Goal: Information Seeking & Learning: Learn about a topic

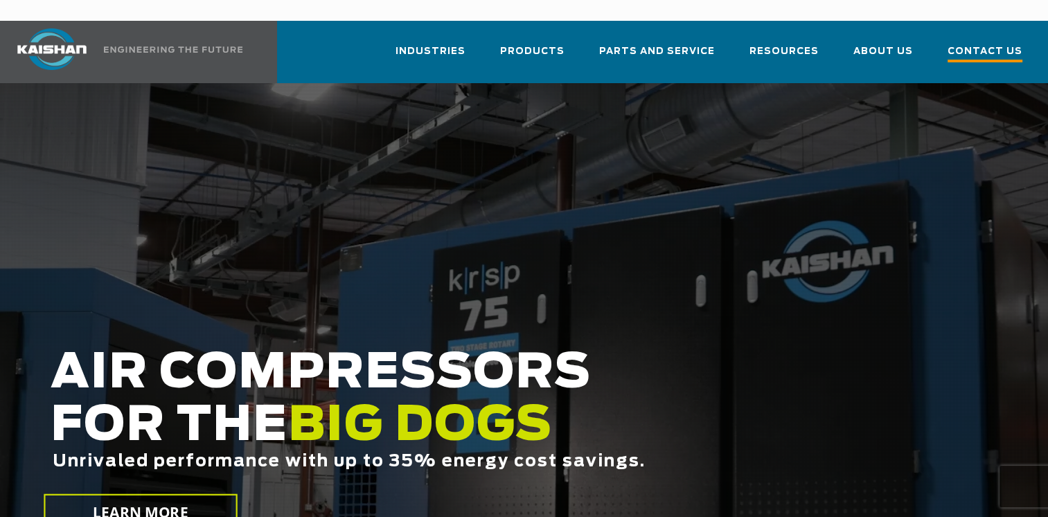
click at [976, 44] on span "Contact Us" at bounding box center [985, 53] width 75 height 19
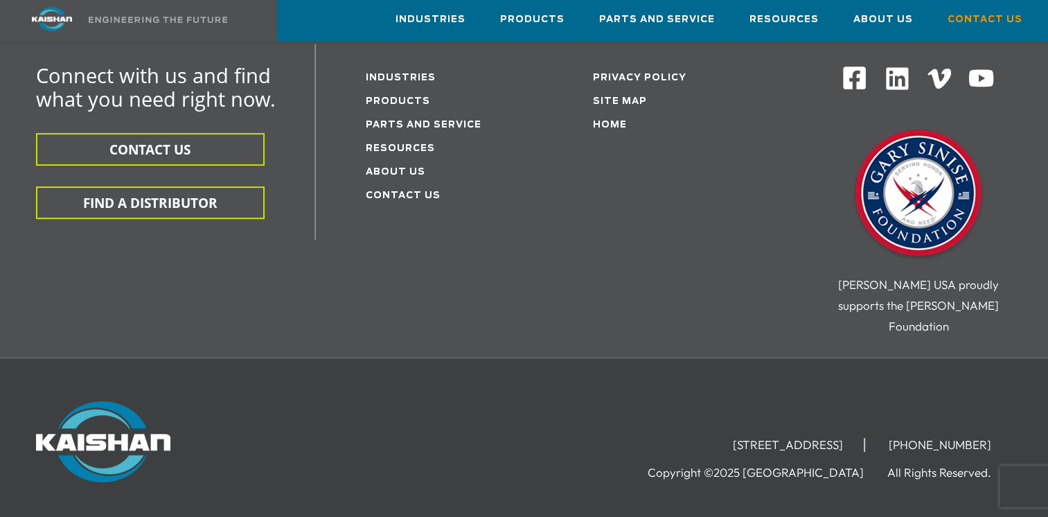
scroll to position [524, 0]
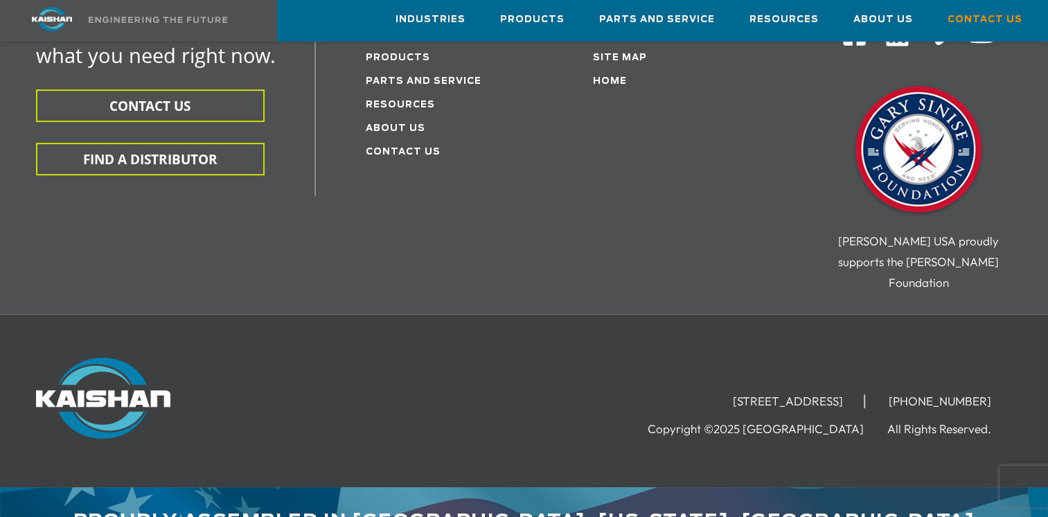
drag, startPoint x: 635, startPoint y: 356, endPoint x: 776, endPoint y: 363, distance: 140.8
click at [776, 394] on li "[STREET_ADDRESS]" at bounding box center [788, 401] width 153 height 14
drag, startPoint x: 776, startPoint y: 363, endPoint x: 767, endPoint y: 358, distance: 9.6
copy li "[STREET_ADDRESS]"
drag, startPoint x: 785, startPoint y: 359, endPoint x: 817, endPoint y: 356, distance: 31.3
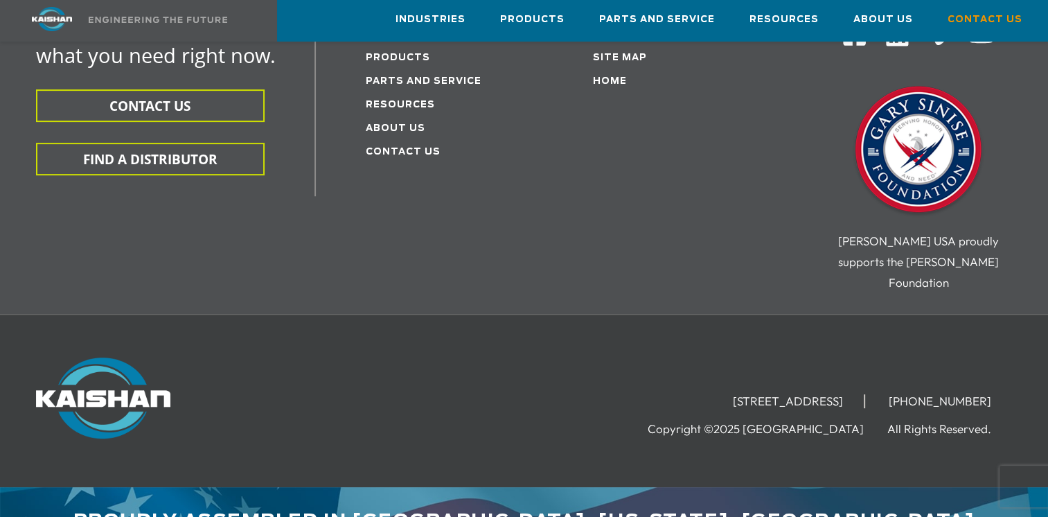
click at [817, 394] on li "[STREET_ADDRESS]" at bounding box center [788, 401] width 153 height 14
copy li "Loxley"
drag, startPoint x: 837, startPoint y: 359, endPoint x: 869, endPoint y: 361, distance: 32.6
click at [865, 394] on li "[STREET_ADDRESS]" at bounding box center [788, 401] width 153 height 14
copy li "36551"
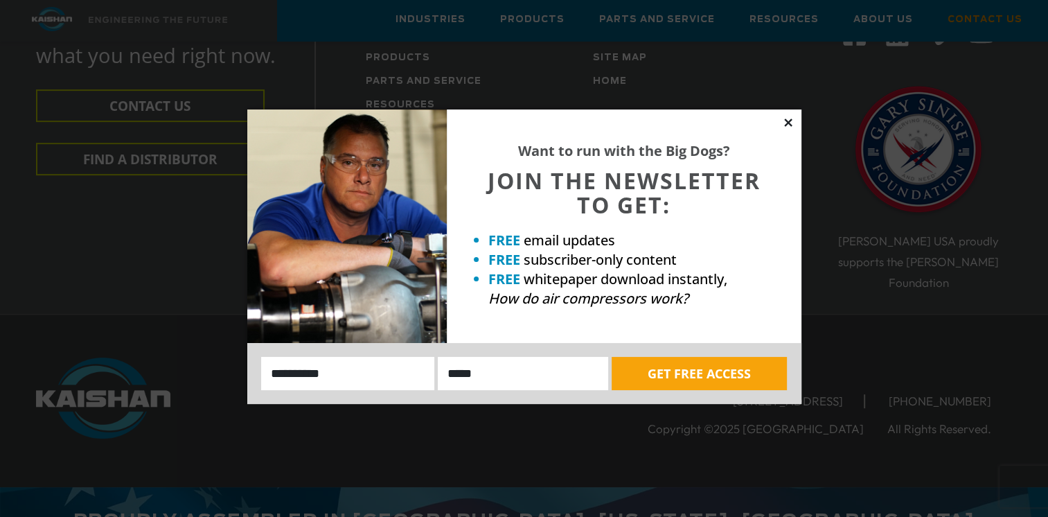
click at [785, 123] on icon at bounding box center [788, 122] width 12 height 12
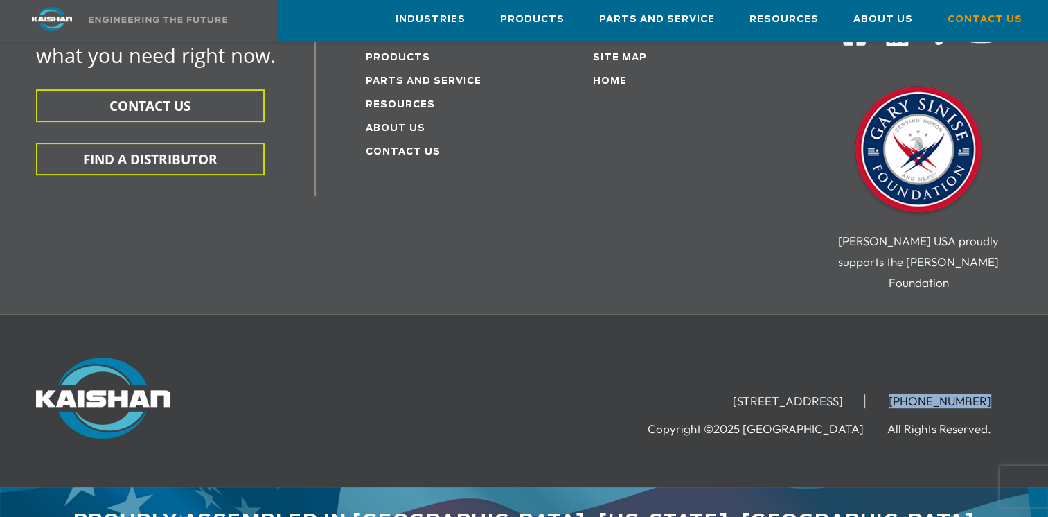
drag, startPoint x: 1008, startPoint y: 355, endPoint x: 909, endPoint y: 348, distance: 100.0
click at [909, 390] on ul "[STREET_ADDRESS] [PHONE_NUMBER]" at bounding box center [862, 400] width 300 height 21
drag, startPoint x: 909, startPoint y: 348, endPoint x: 924, endPoint y: 355, distance: 17.0
copy li "[PHONE_NUMBER]"
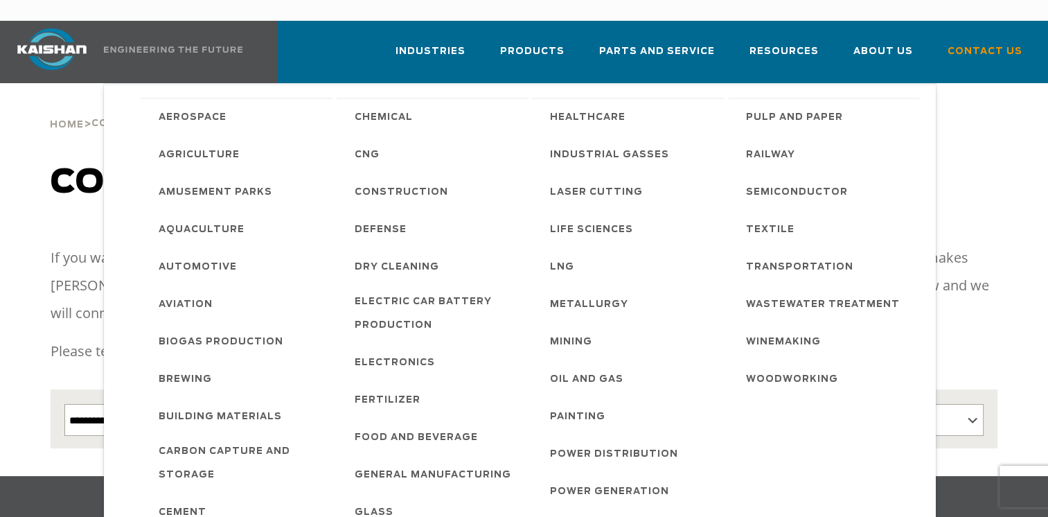
scroll to position [0, 0]
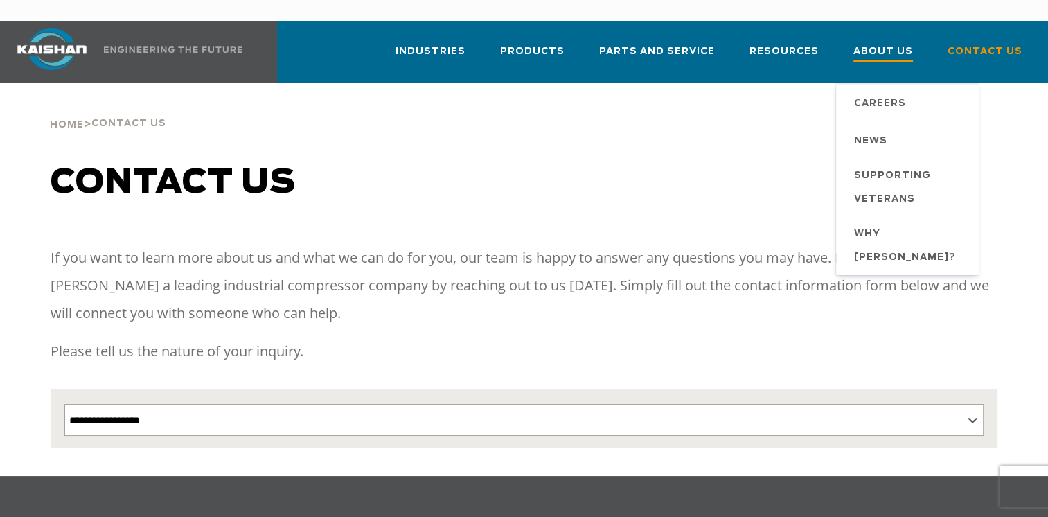
click at [867, 44] on span "About Us" at bounding box center [883, 53] width 60 height 19
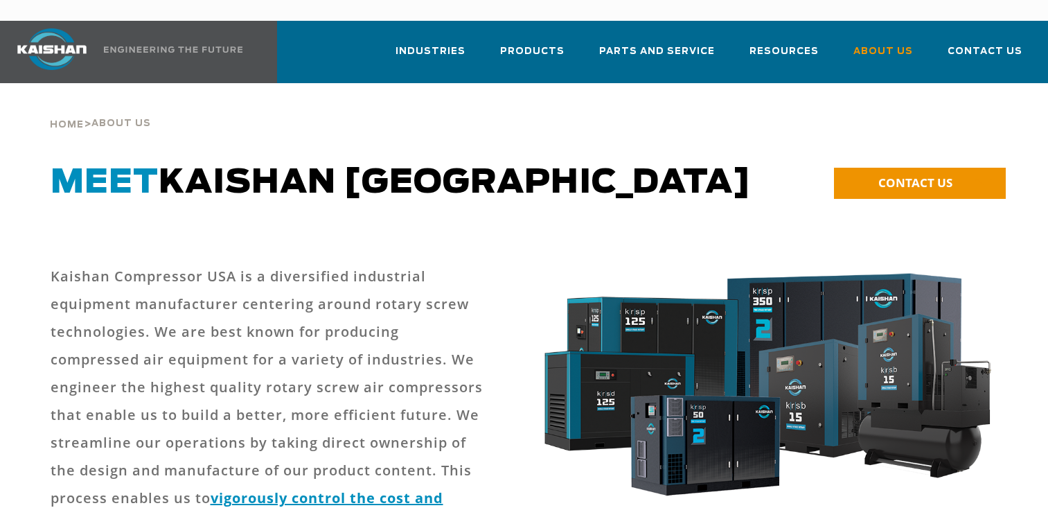
click at [69, 187] on div "Meet Kaishan usa" at bounding box center [403, 196] width 723 height 66
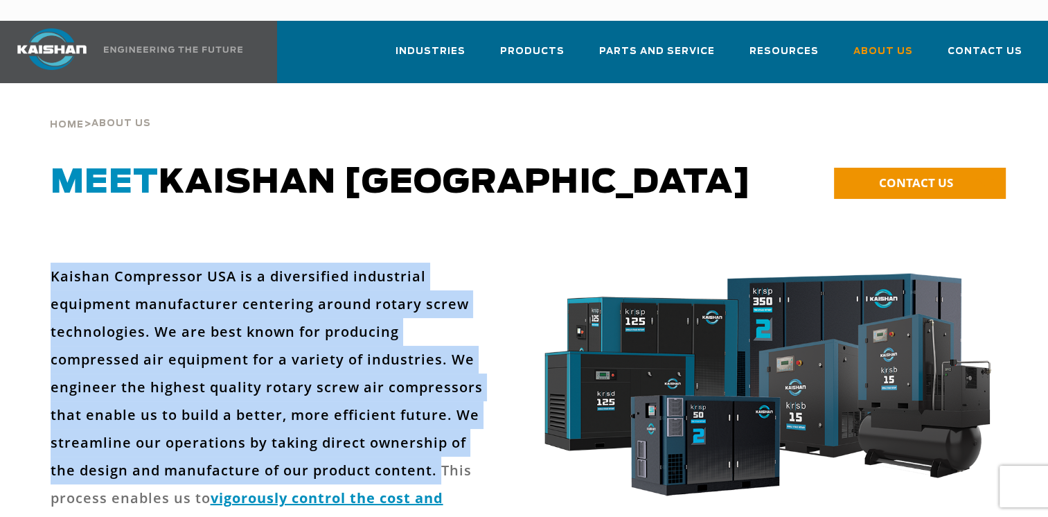
drag, startPoint x: 50, startPoint y: 253, endPoint x: 323, endPoint y: 447, distance: 334.8
click at [323, 447] on p "Kaishan Compressor USA is a diversified industrial equipment manufacturer cente…" at bounding box center [270, 415] width 438 height 305
drag, startPoint x: 323, startPoint y: 447, endPoint x: 292, endPoint y: 398, distance: 57.3
copy p "Kaishan Compressor USA is a diversified industrial equipment manufacturer cente…"
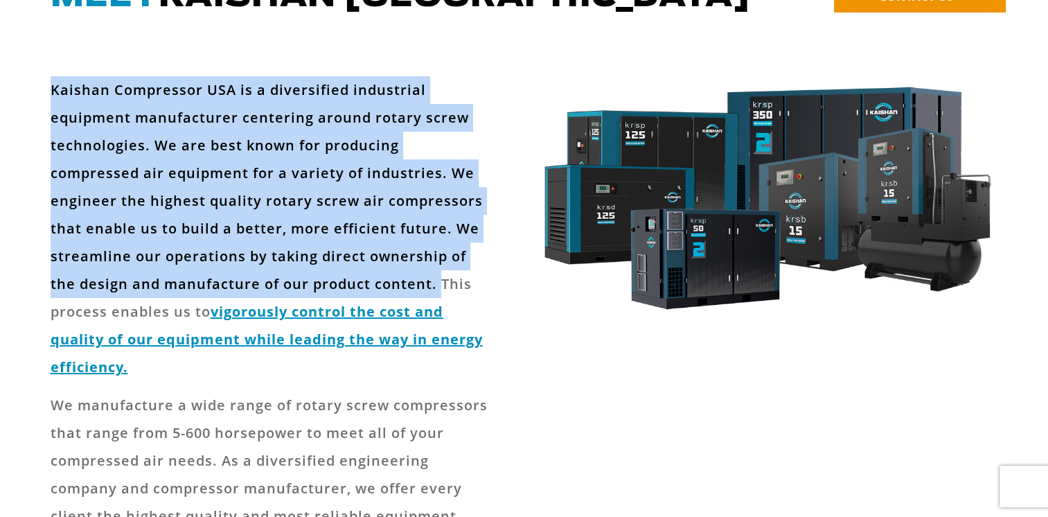
scroll to position [208, 0]
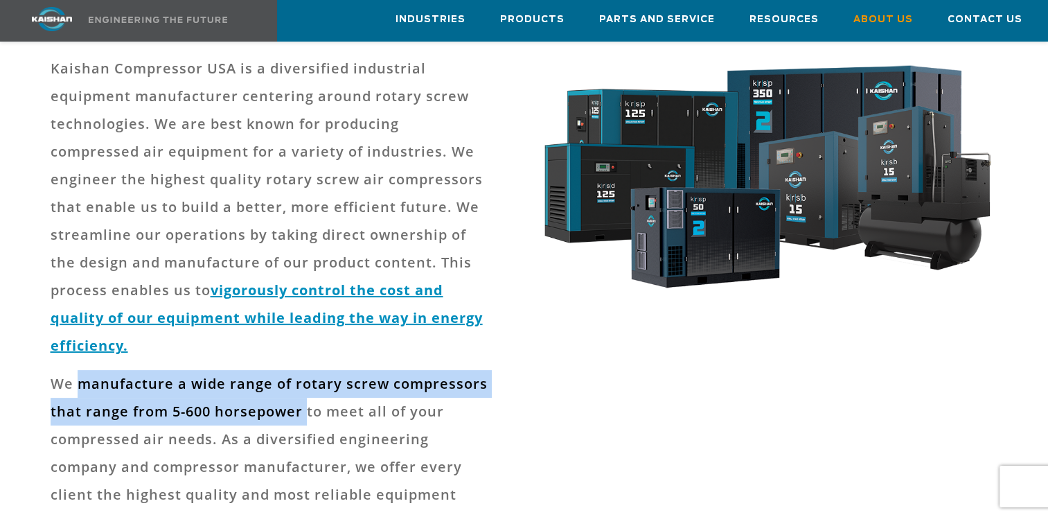
drag, startPoint x: 78, startPoint y: 336, endPoint x: 303, endPoint y: 370, distance: 228.3
click at [303, 370] on p "We manufacture a wide range of rotary screw compressors that range from 5-600 h…" at bounding box center [270, 453] width 438 height 166
drag, startPoint x: 303, startPoint y: 370, endPoint x: 227, endPoint y: 344, distance: 80.4
copy p "manufacture a wide range of rotary screw compressors that range from 5-600 hors…"
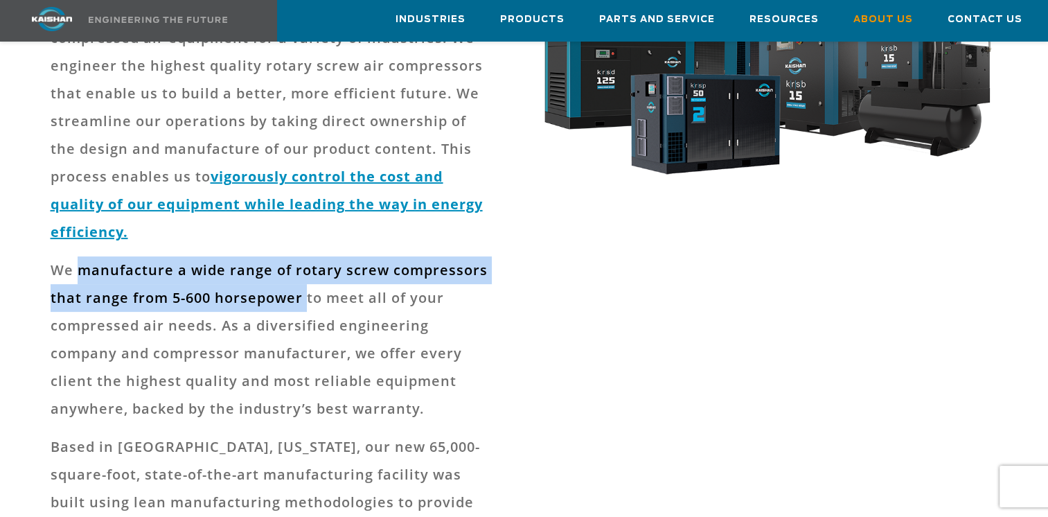
scroll to position [346, 0]
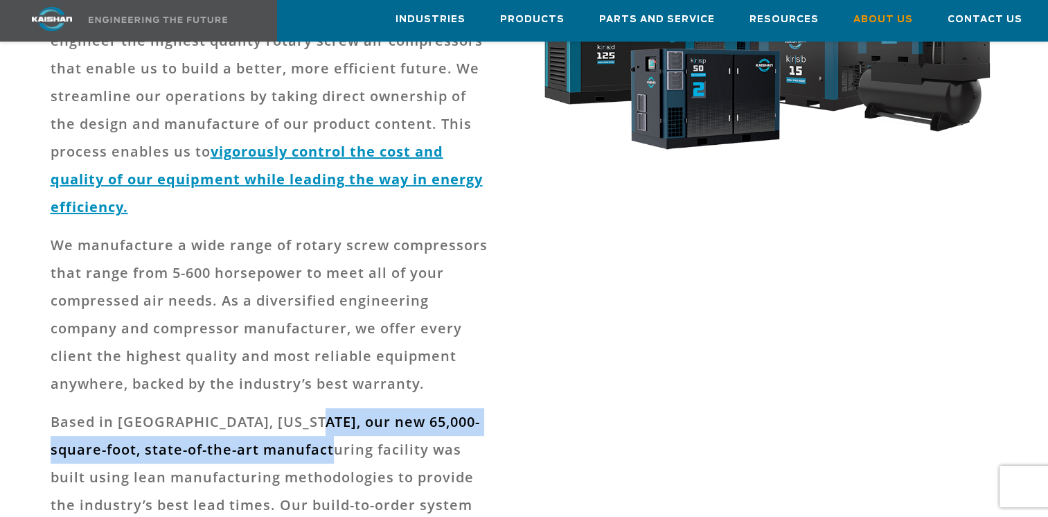
drag, startPoint x: 311, startPoint y: 369, endPoint x: 332, endPoint y: 409, distance: 45.2
drag, startPoint x: 332, startPoint y: 409, endPoint x: 293, endPoint y: 404, distance: 39.2
copy p "65,000-square-foot, state-of-the-art manufacturing facility"
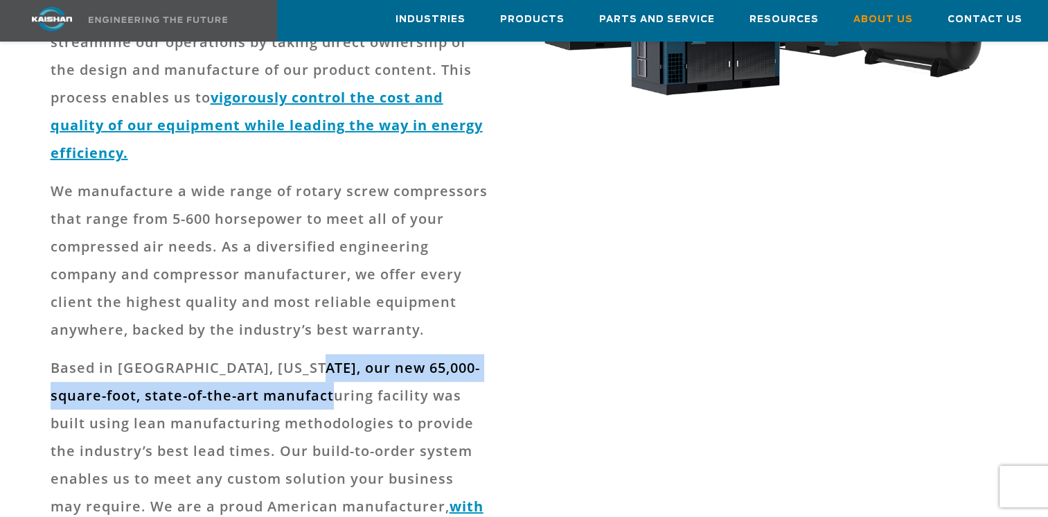
scroll to position [485, 0]
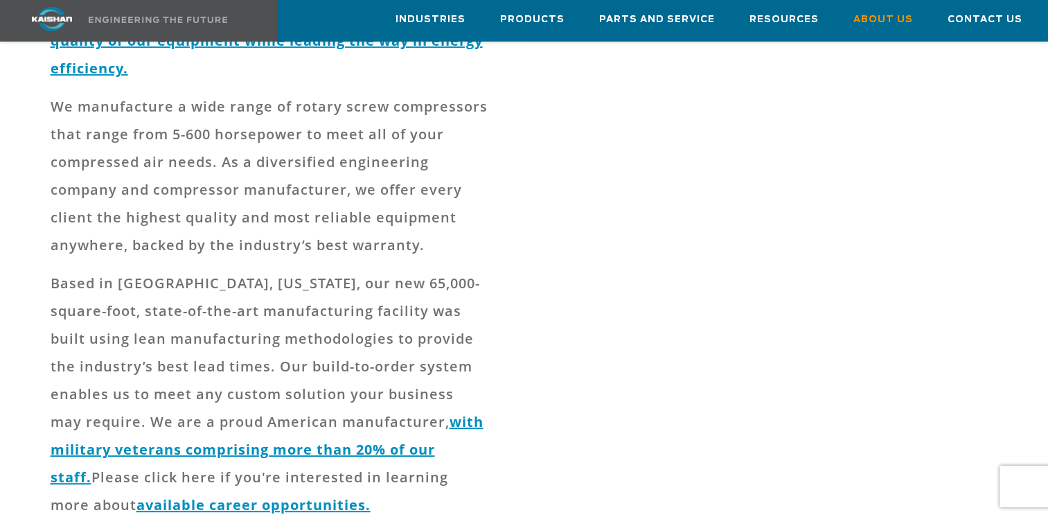
drag, startPoint x: 676, startPoint y: 134, endPoint x: 659, endPoint y: 118, distance: 23.5
click at [676, 134] on div at bounding box center [524, 167] width 964 height 779
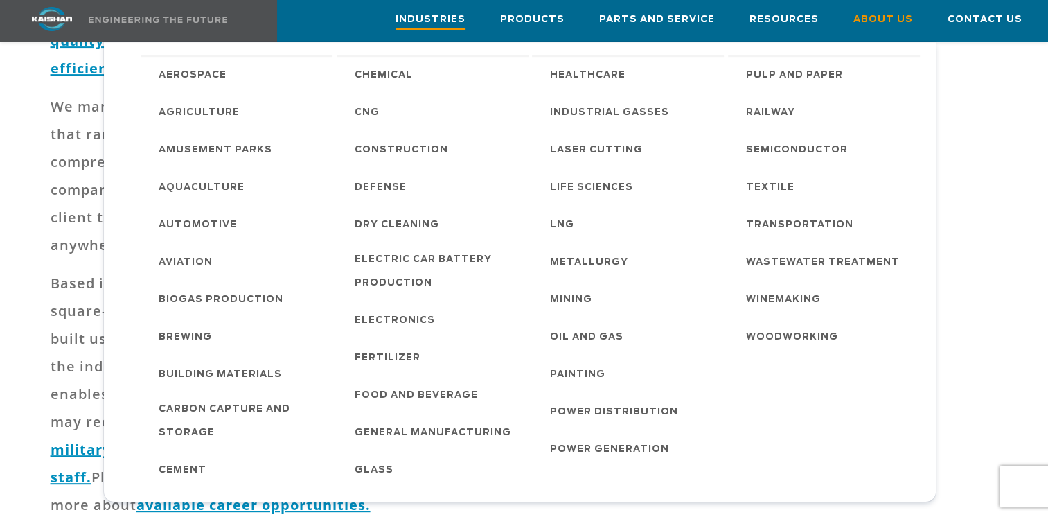
click at [452, 17] on span "Industries" at bounding box center [431, 21] width 70 height 19
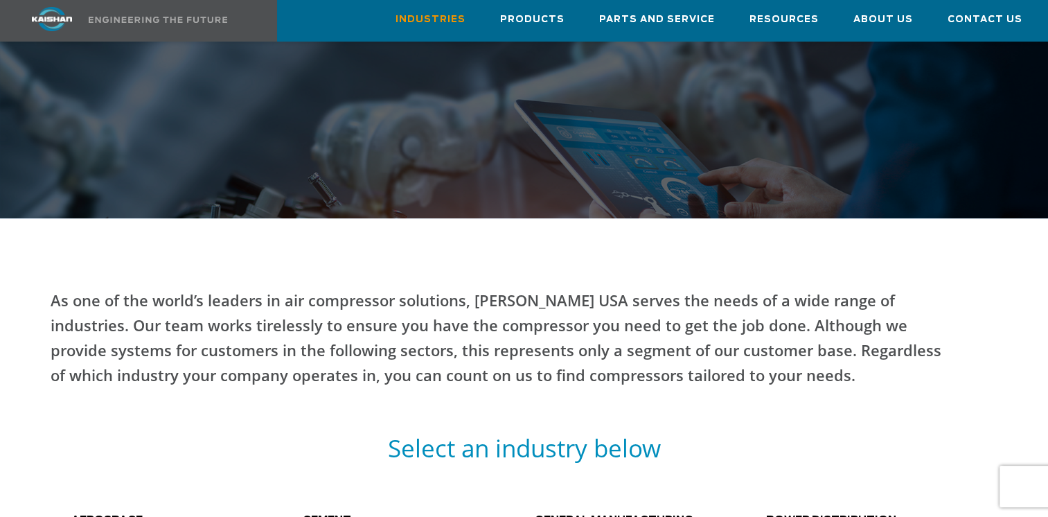
scroll to position [416, 0]
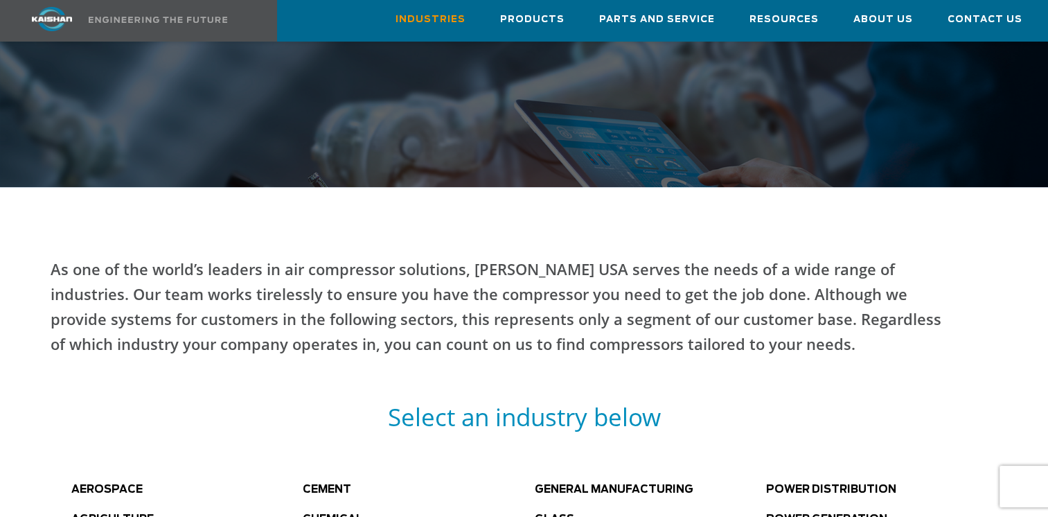
click at [568, 256] on p "As one of the world’s leaders in air compressor solutions, Kaishan USA serves t…" at bounding box center [501, 306] width 900 height 100
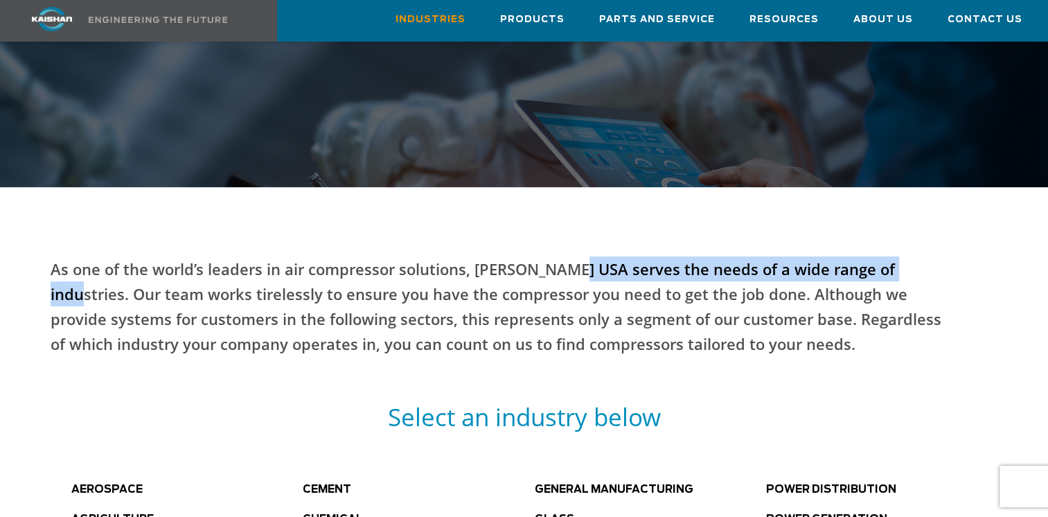
drag, startPoint x: 567, startPoint y: 250, endPoint x: 902, endPoint y: 251, distance: 334.6
click at [902, 256] on p "As one of the world’s leaders in air compressor solutions, Kaishan USA serves t…" at bounding box center [501, 306] width 900 height 100
drag, startPoint x: 902, startPoint y: 251, endPoint x: 876, endPoint y: 251, distance: 25.6
copy p "serves the needs of a wide range of industries"
